Goal: Task Accomplishment & Management: Manage account settings

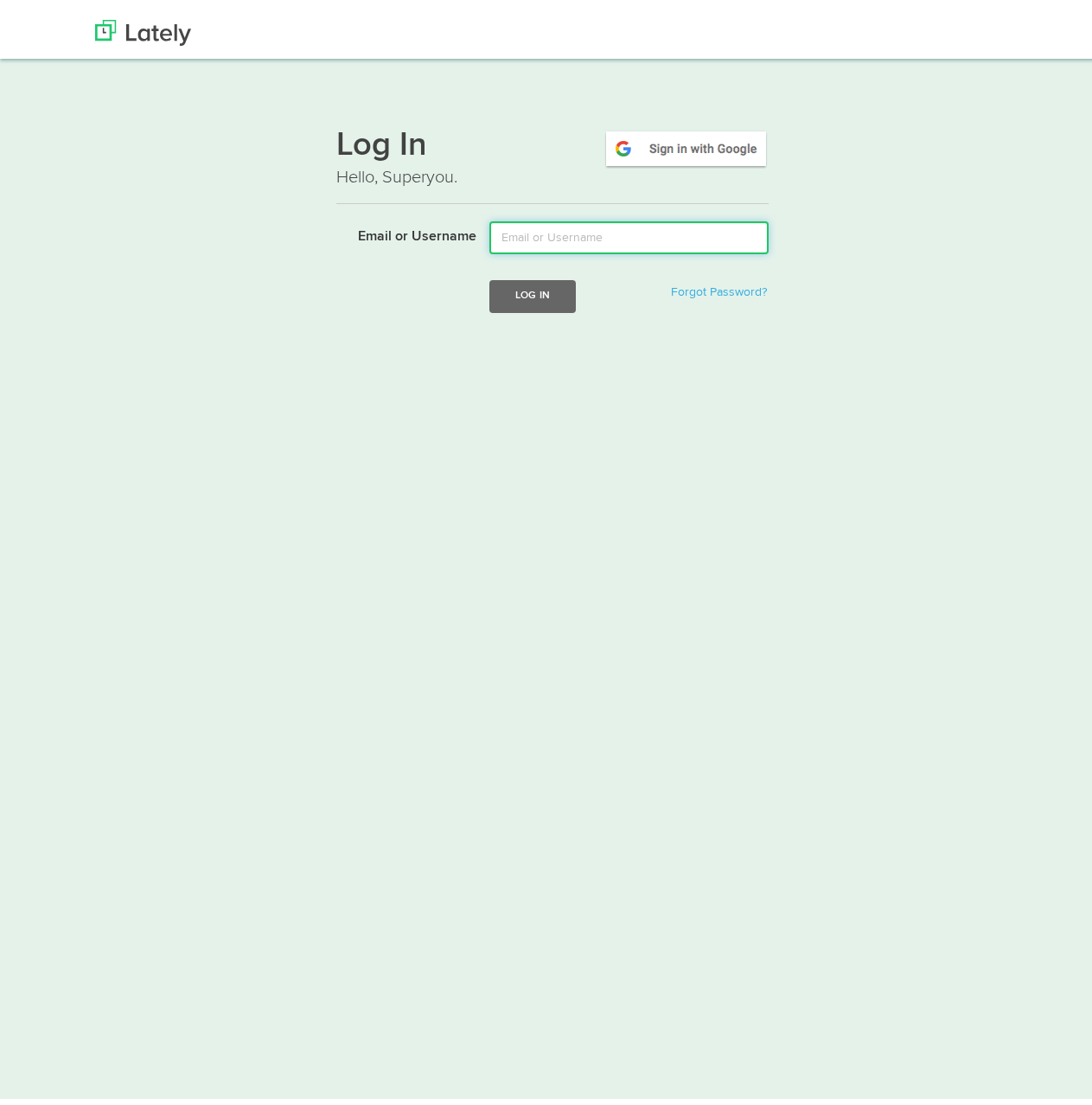
click at [588, 233] on input "Email or Username" at bounding box center [629, 231] width 280 height 33
click at [654, 237] on input "Email or Username" at bounding box center [629, 231] width 280 height 33
type input "[EMAIL_ADDRESS][DOMAIN_NAME]"
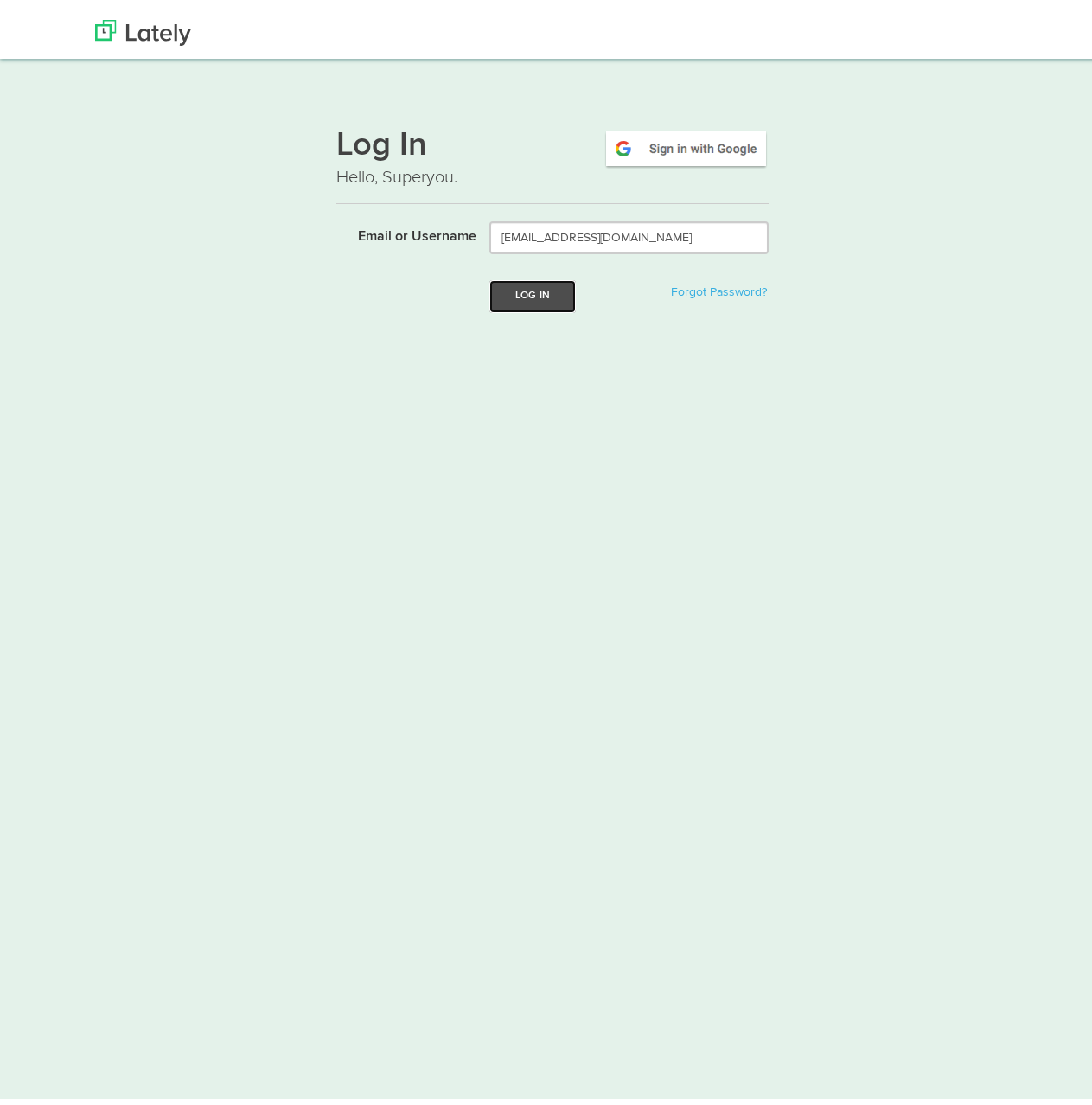
click at [555, 287] on button "Log In" at bounding box center [533, 289] width 87 height 32
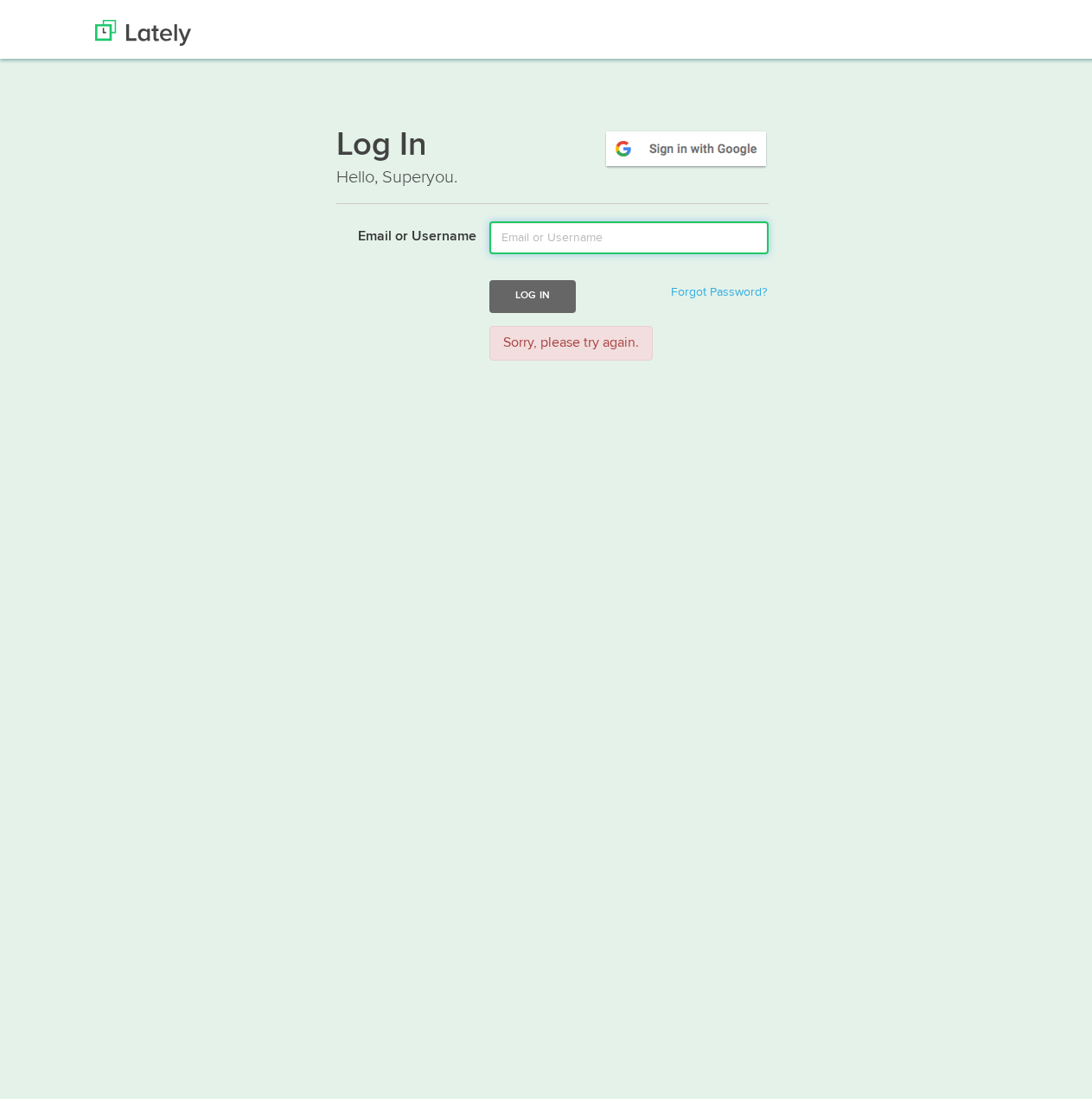
click at [639, 228] on input "Email or Username" at bounding box center [629, 231] width 280 height 33
type input "ksjoholt@gmail.com"
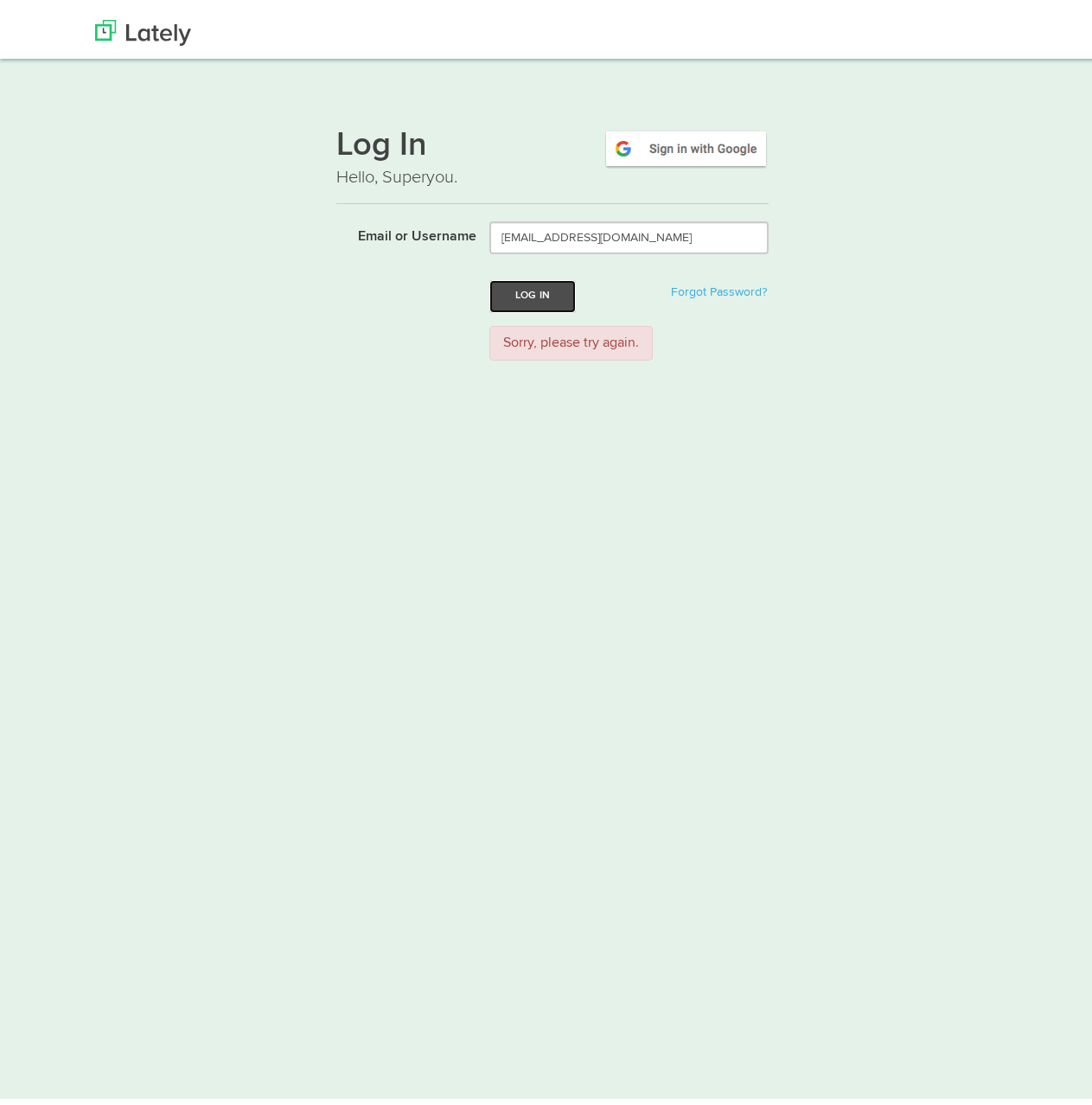
click at [540, 293] on button "Log In" at bounding box center [533, 289] width 87 height 32
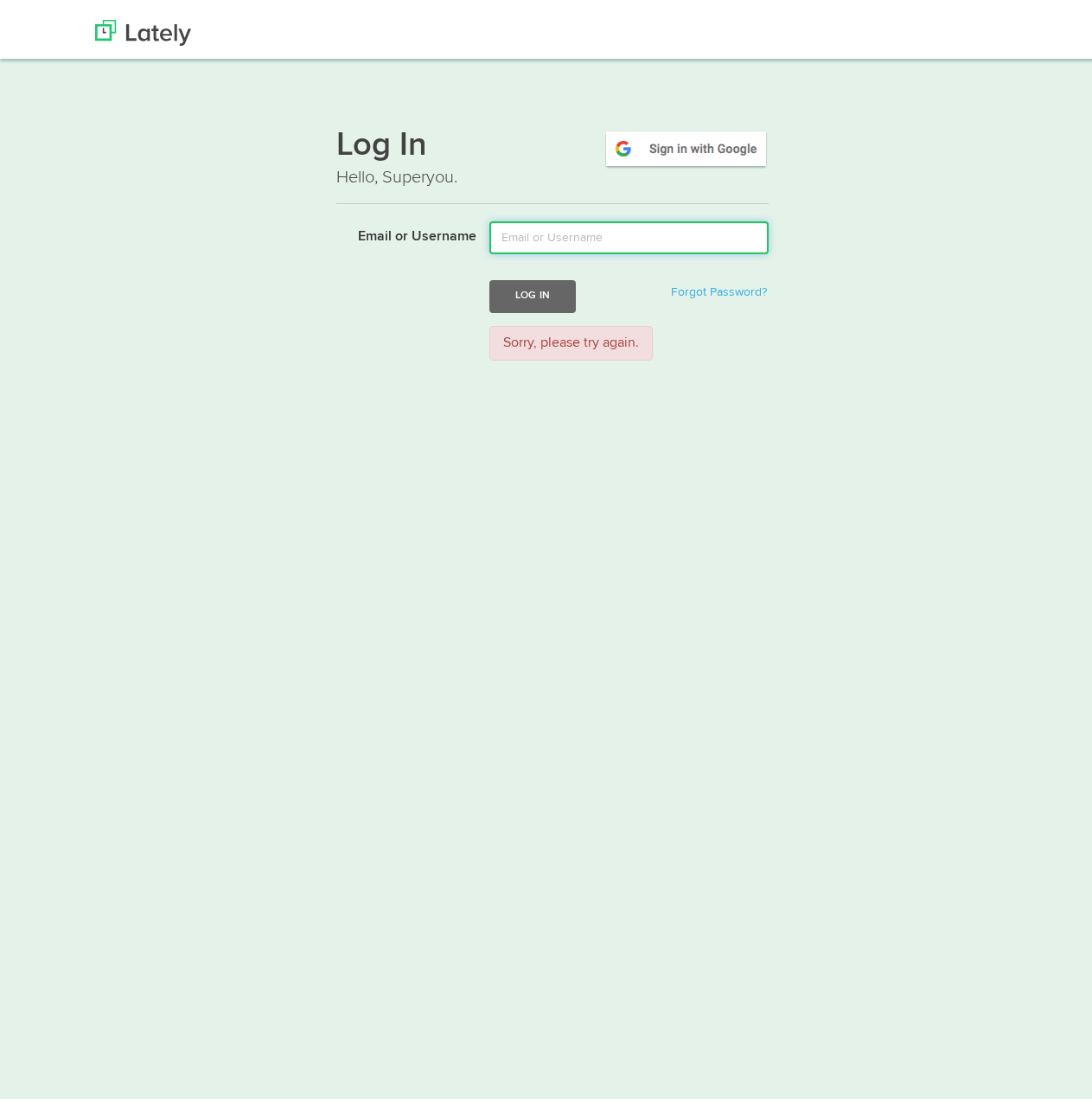
click at [564, 234] on input "Email or Username" at bounding box center [629, 231] width 280 height 33
click at [625, 232] on input "Email or Username" at bounding box center [629, 231] width 280 height 33
type input "[EMAIL_ADDRESS][DOMAIN_NAME]"
click at [490, 273] on button "Log In" at bounding box center [533, 289] width 87 height 32
